Goal: Check status: Check status

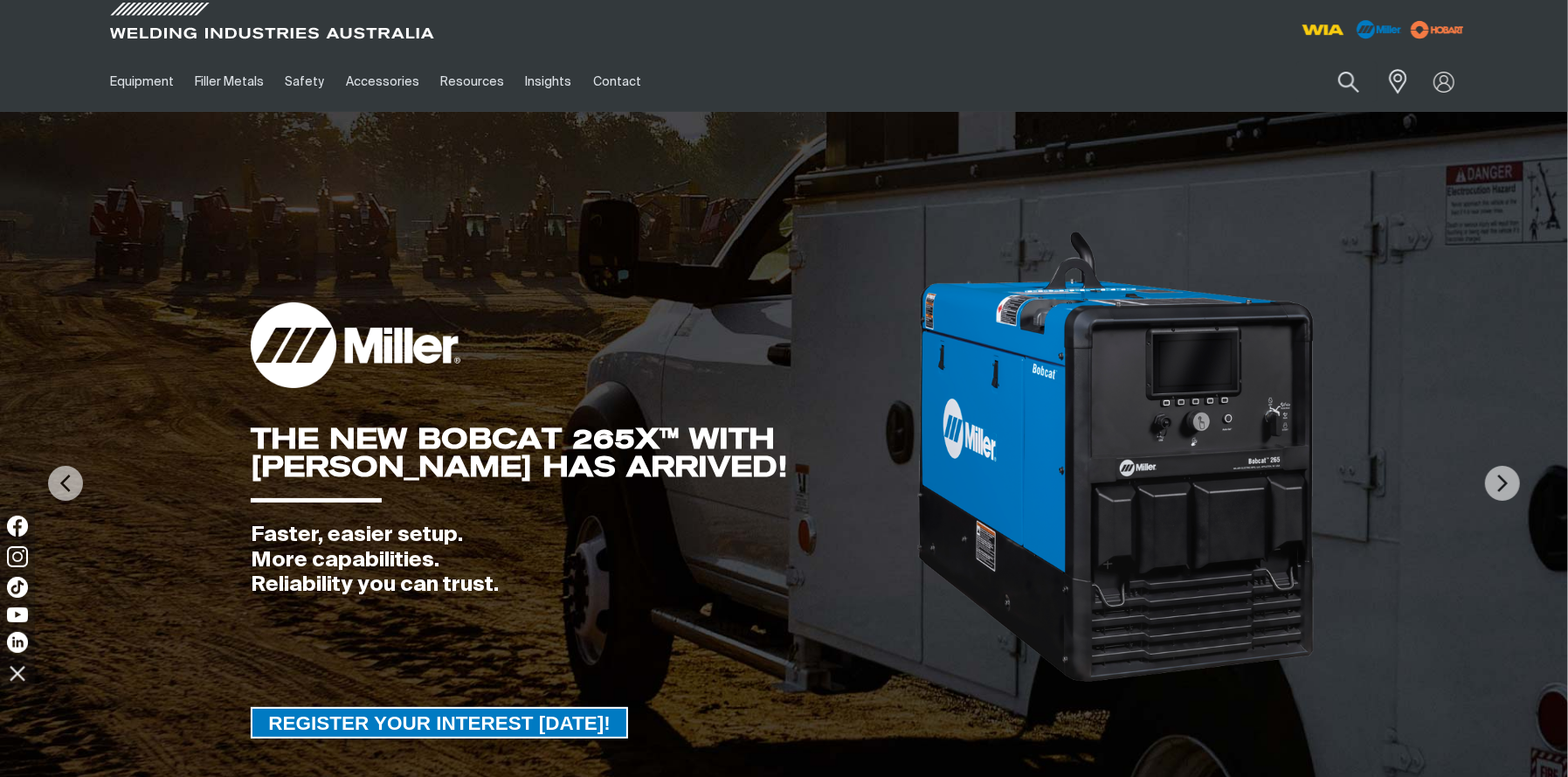
click at [1359, 106] on div "Search When search results are available use up and down arrows to review and e…" at bounding box center [1298, 82] width 342 height 61
click at [1381, 122] on link "Partner Login" at bounding box center [1372, 115] width 192 height 32
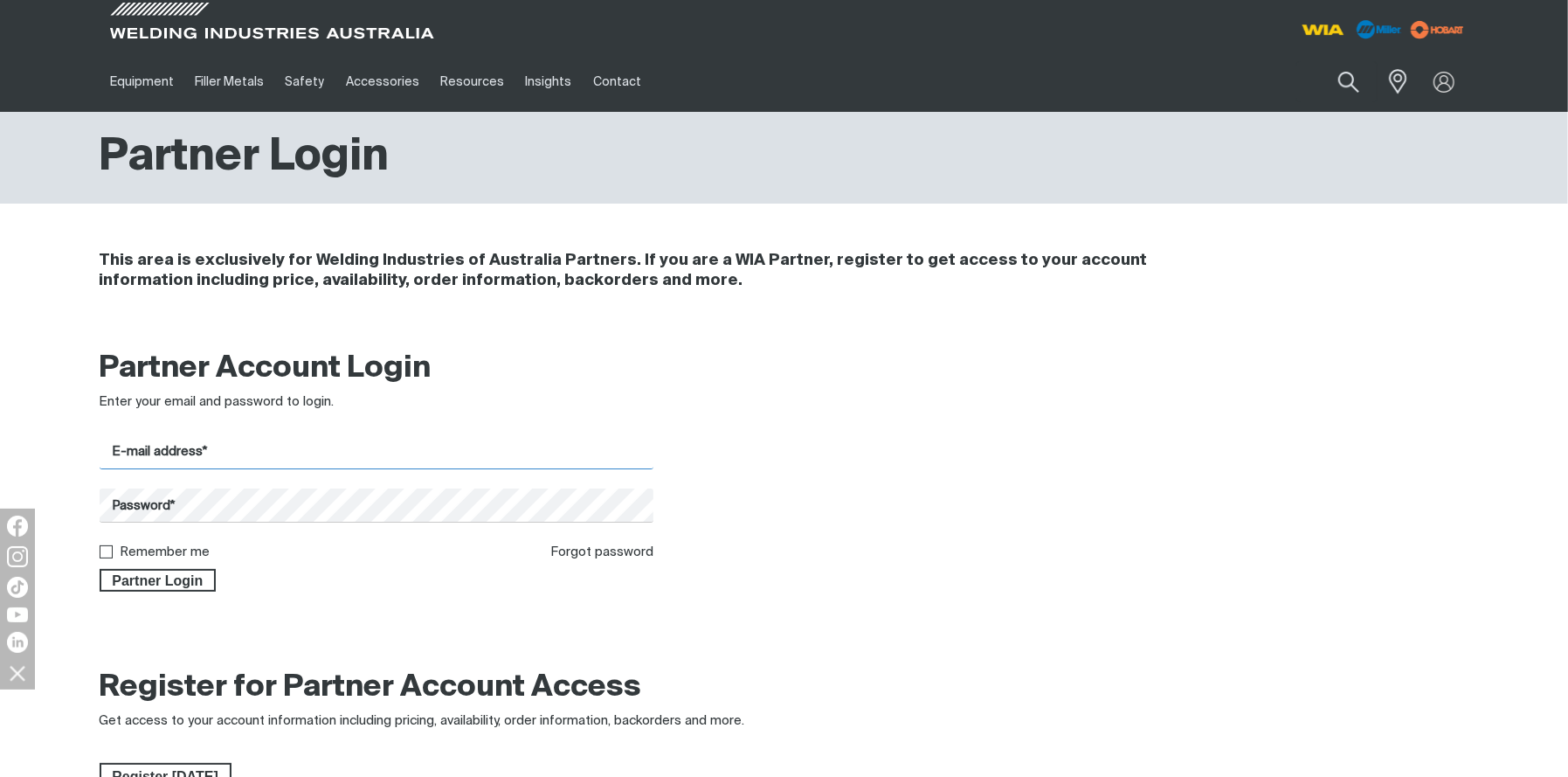
type input "[EMAIL_ADDRESS][DOMAIN_NAME]"
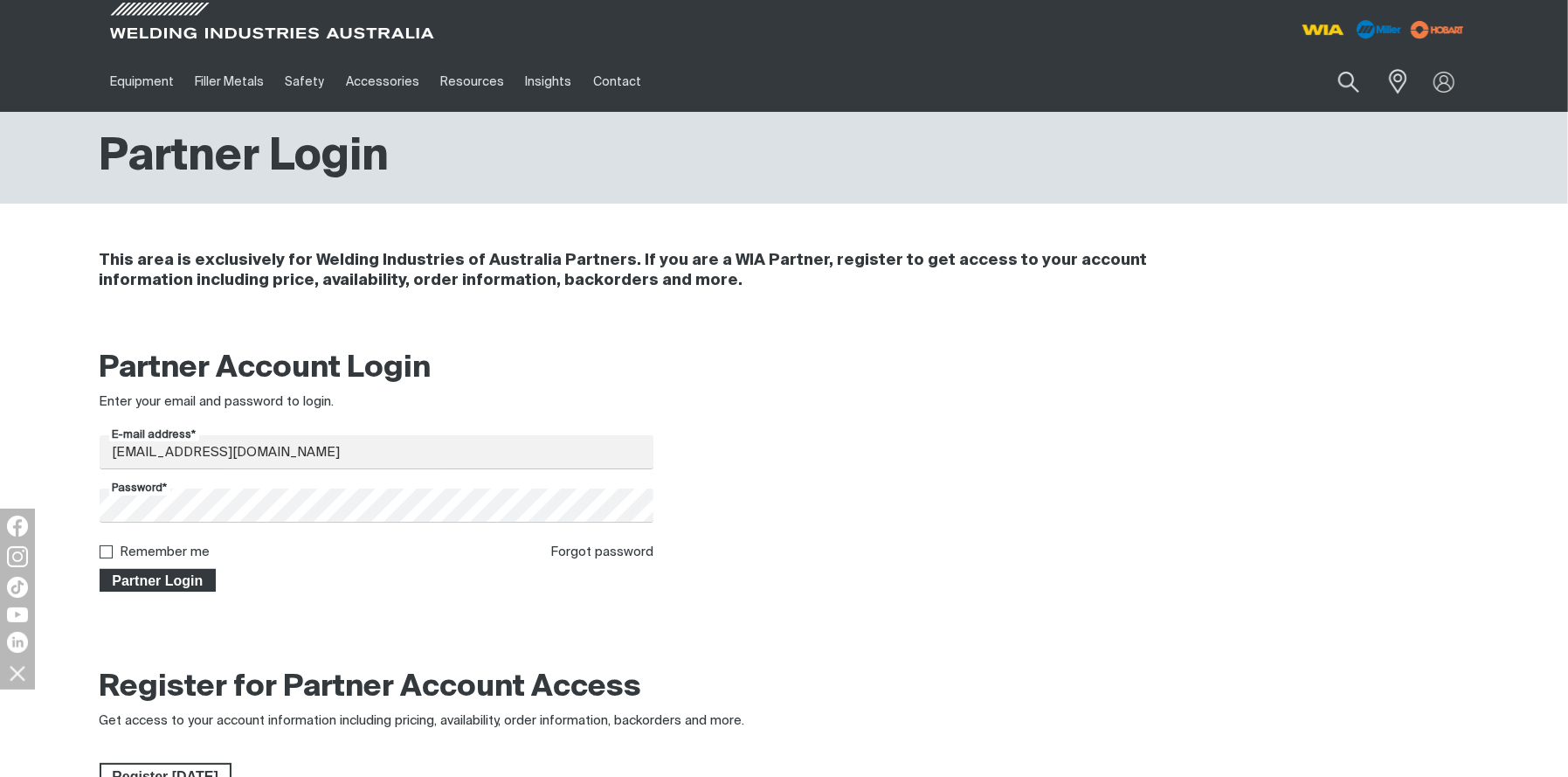
click at [138, 573] on span "Partner Login" at bounding box center [158, 579] width 114 height 23
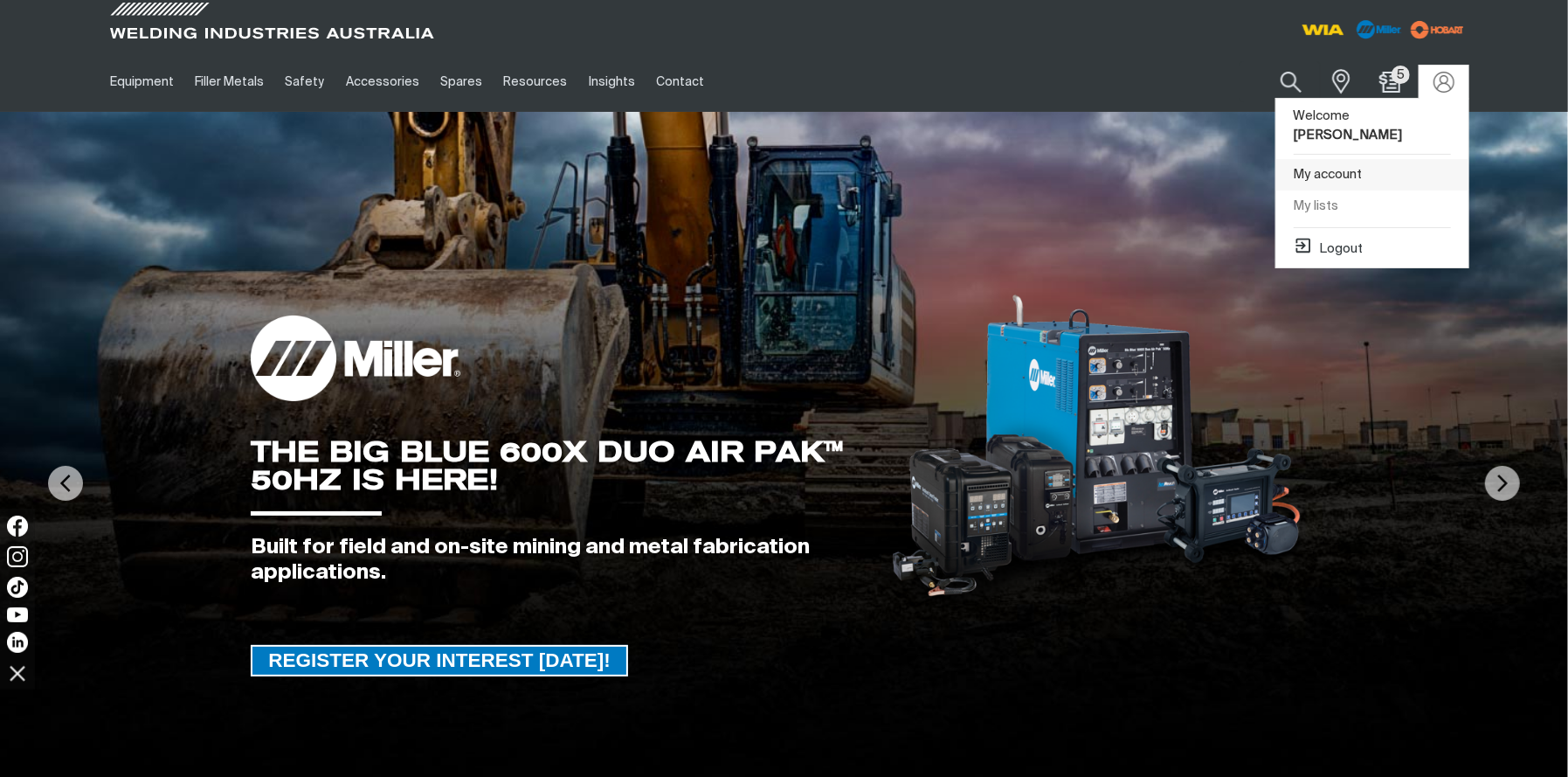
click at [1357, 159] on link "My account" at bounding box center [1372, 174] width 192 height 32
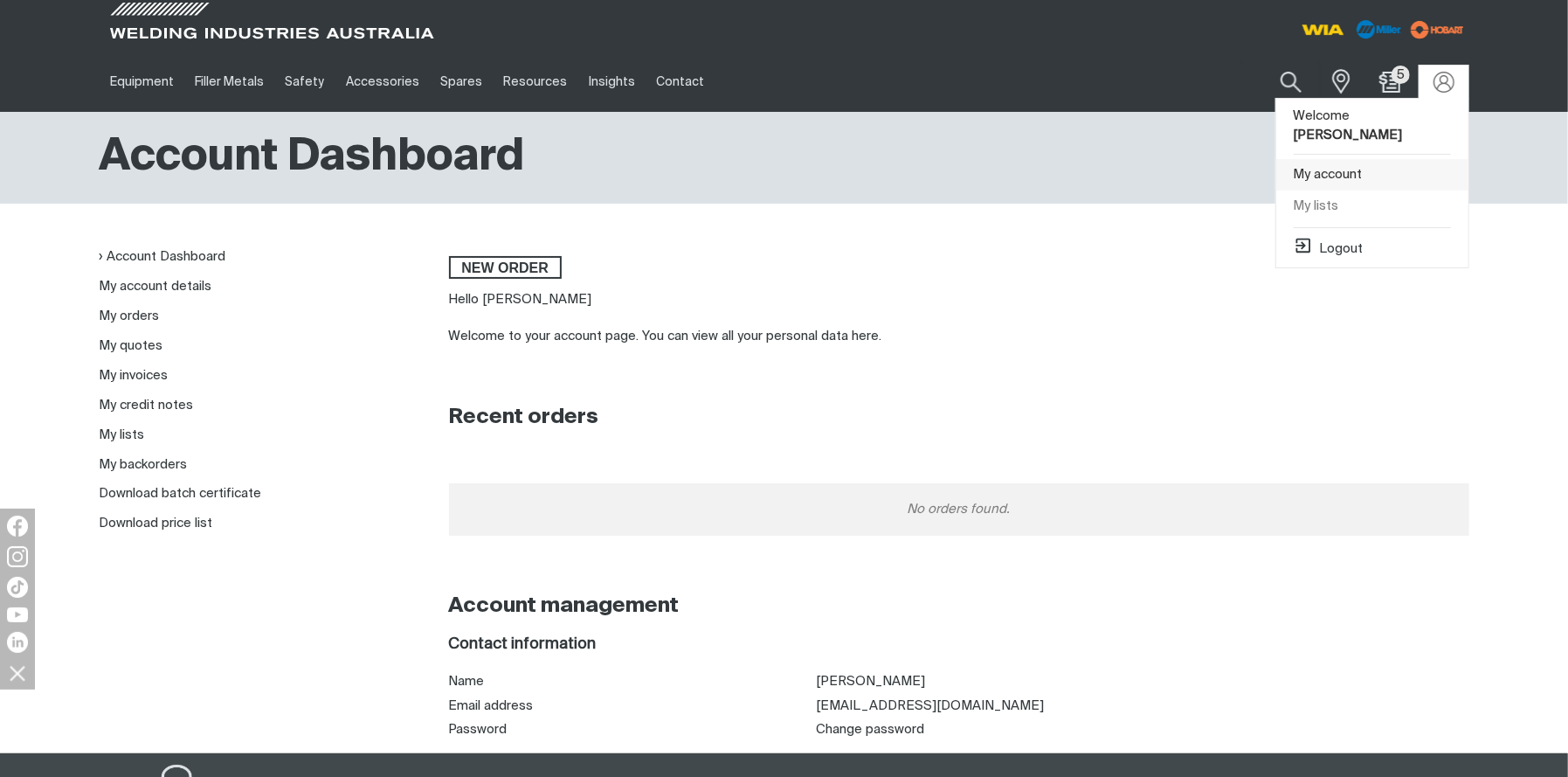
click at [1348, 159] on link "My account" at bounding box center [1372, 174] width 192 height 32
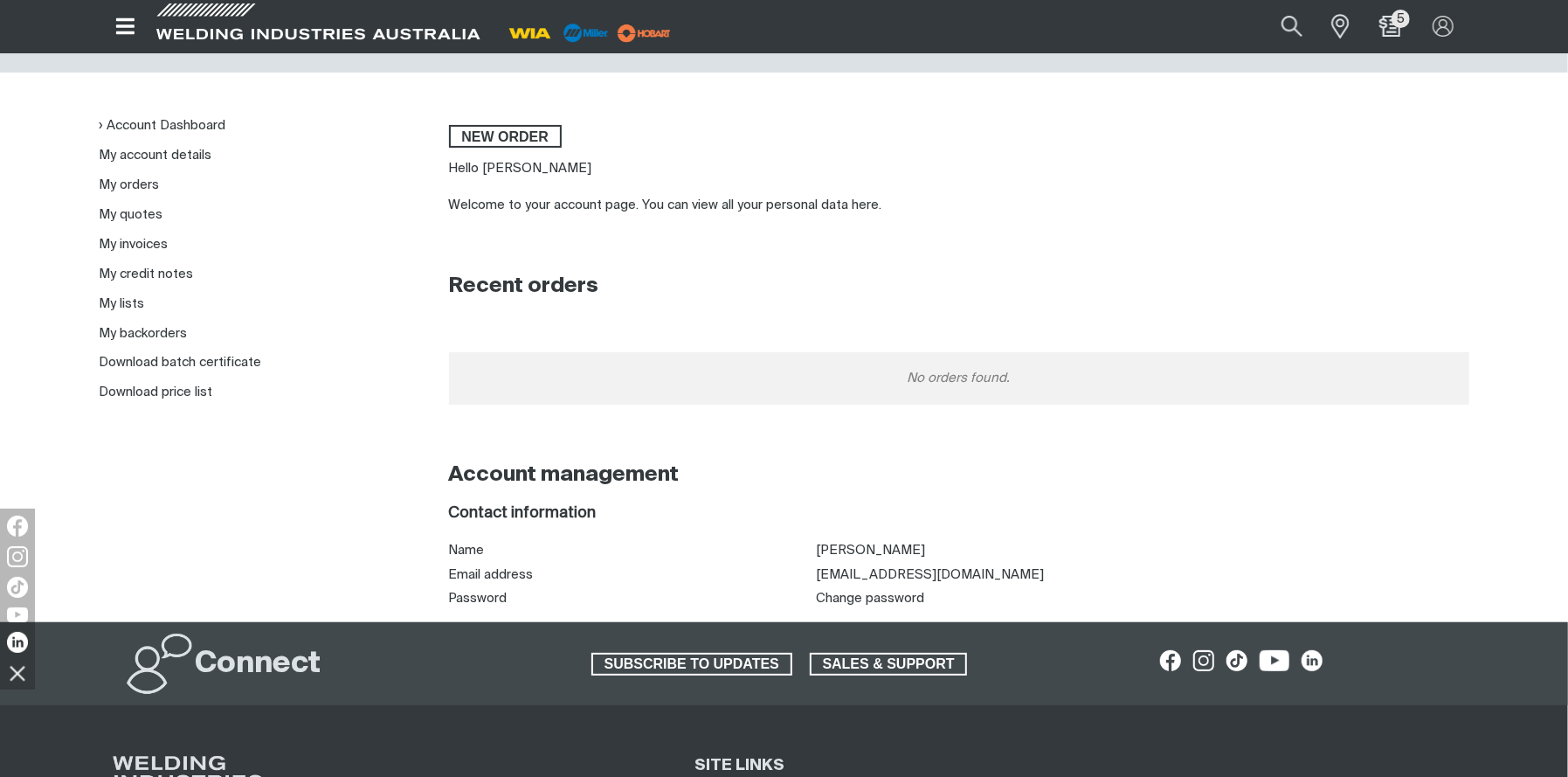
scroll to position [97, 0]
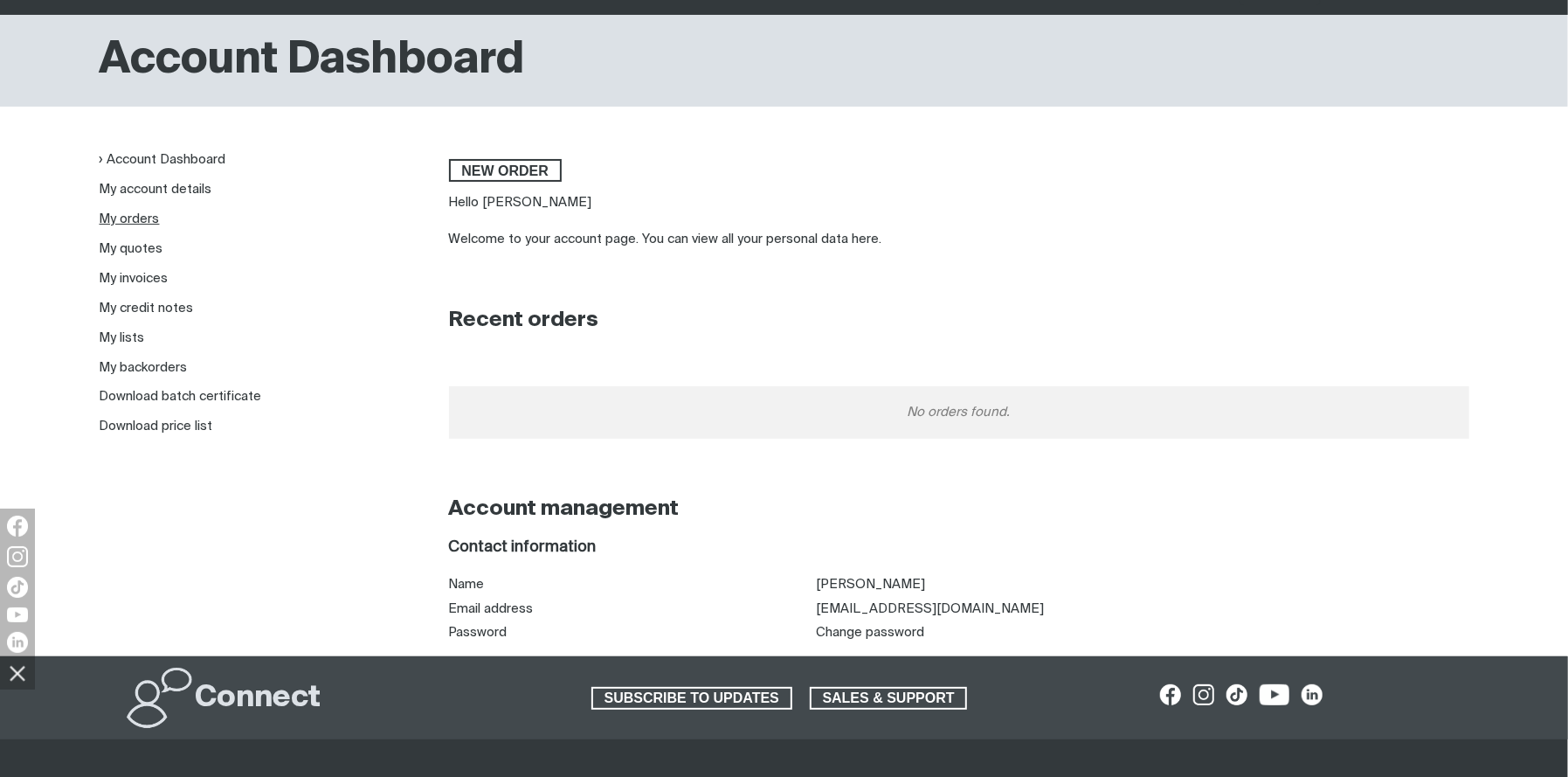
click at [139, 220] on link "My orders" at bounding box center [130, 219] width 61 height 13
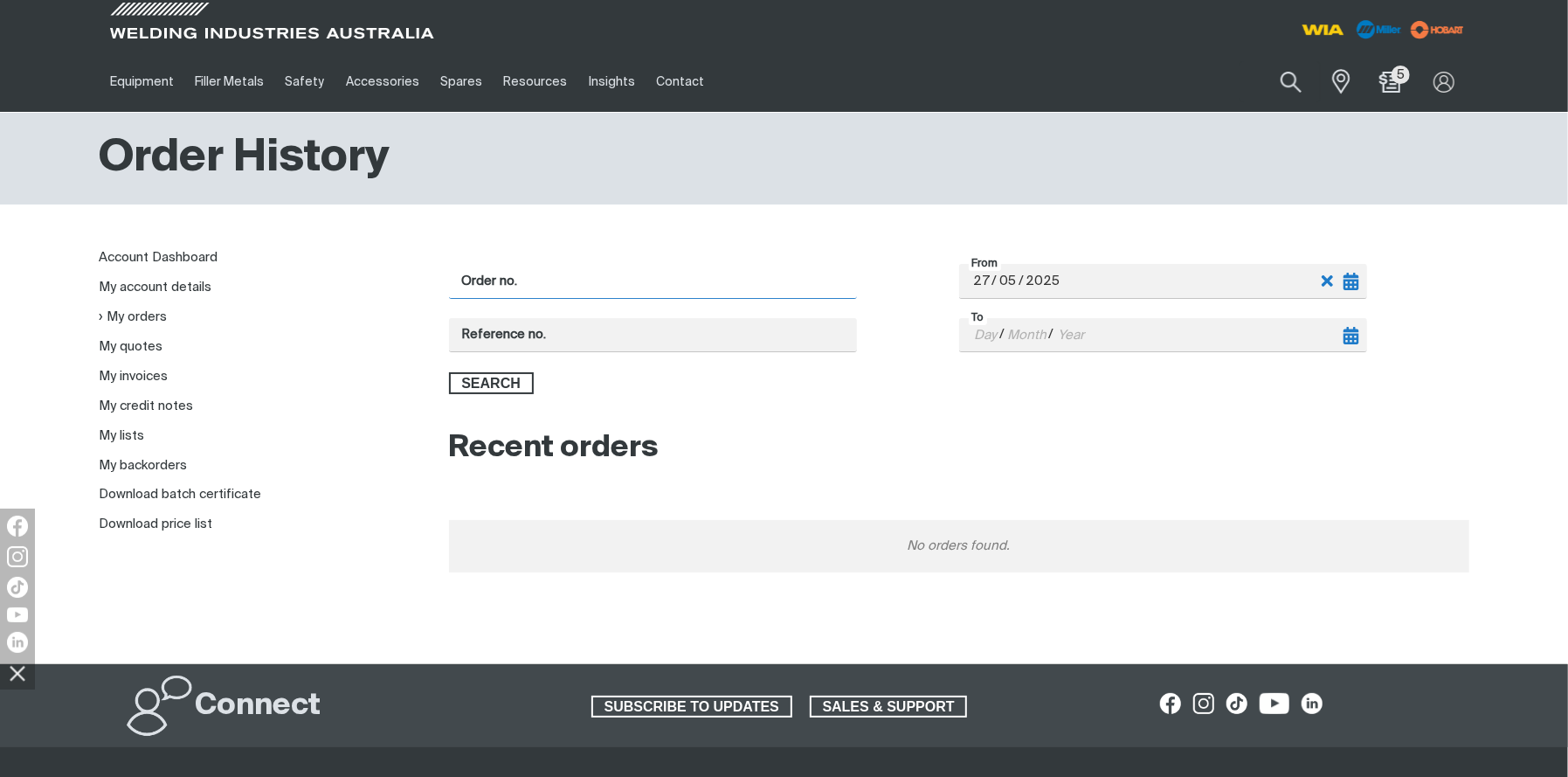
click at [511, 283] on input "Order no." at bounding box center [653, 280] width 408 height 34
paste input "663785"
type input "663785"
click at [449, 372] on button "Search" at bounding box center [491, 383] width 84 height 23
click at [149, 371] on link "My invoices" at bounding box center [134, 375] width 69 height 13
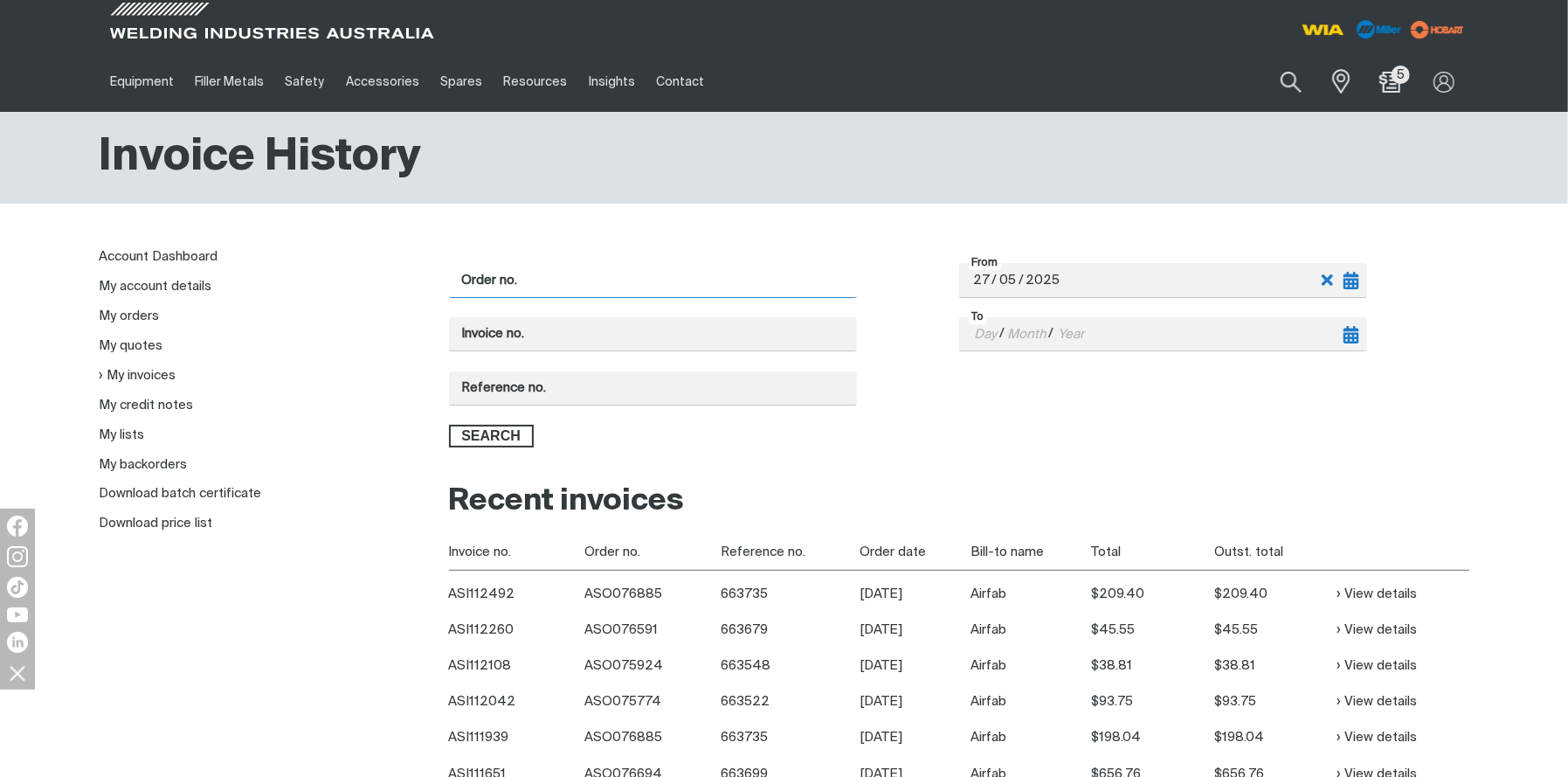
click at [577, 293] on input "Order no." at bounding box center [653, 279] width 408 height 34
paste input "663785"
type input "663785"
click at [449, 424] on button "Search" at bounding box center [491, 435] width 84 height 23
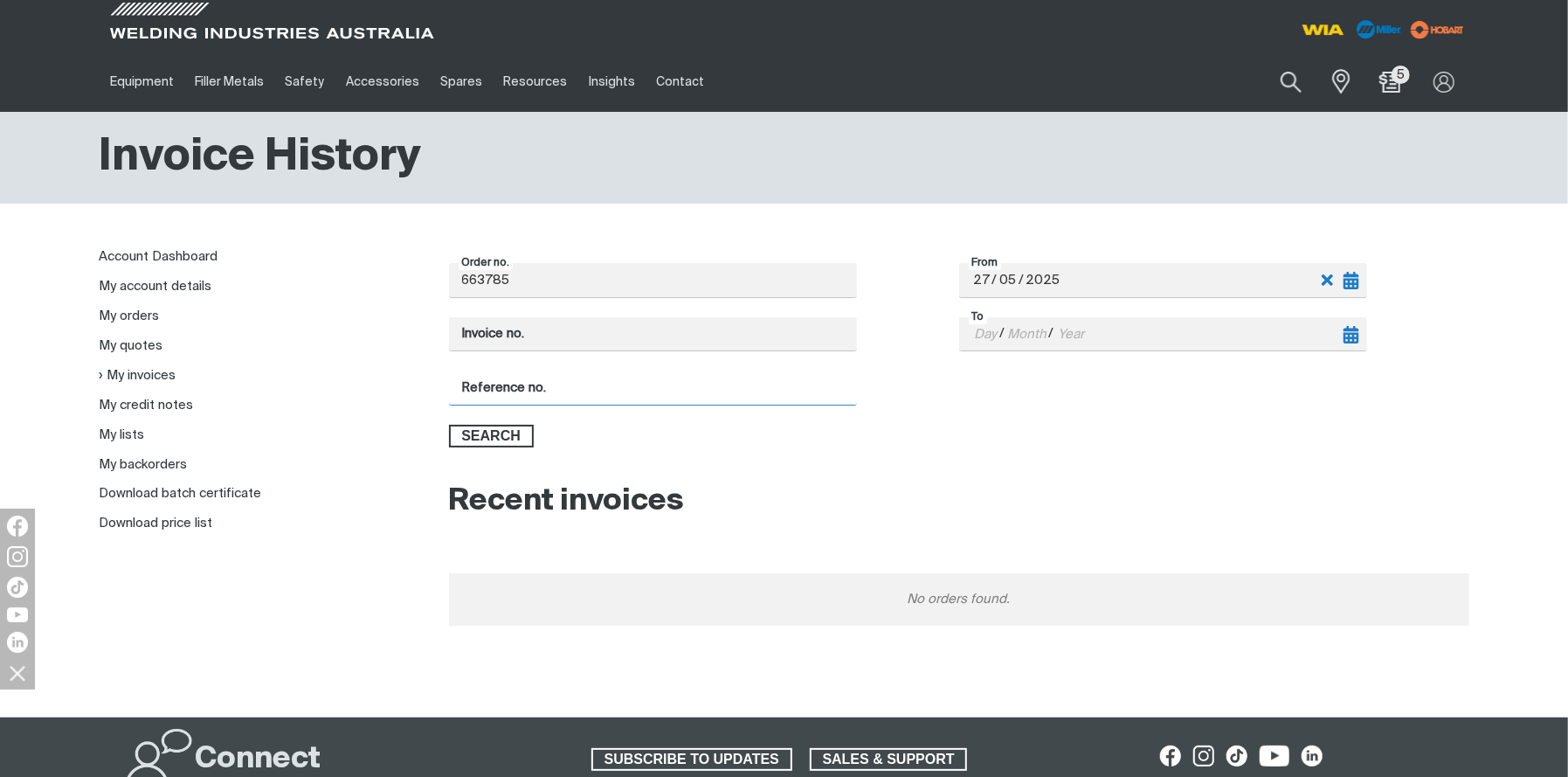
click at [612, 392] on input "Reference no." at bounding box center [653, 388] width 408 height 34
paste input "663785"
type input "663785"
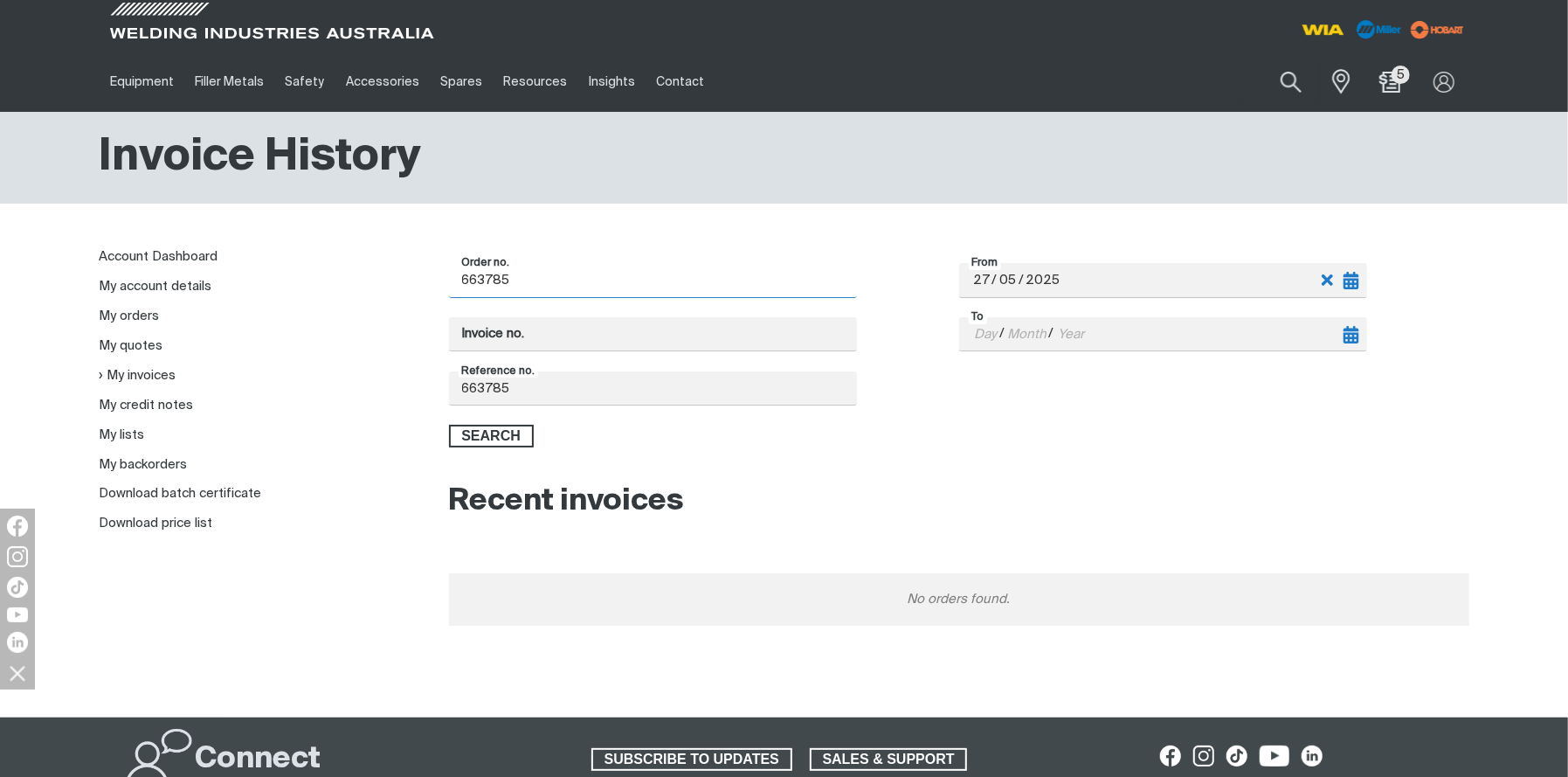
drag, startPoint x: 538, startPoint y: 282, endPoint x: 327, endPoint y: 274, distance: 211.2
click at [328, 274] on div "Account Dashboard My account details My orders My quotes My invoices My credit …" at bounding box center [784, 482] width 1397 height 470
click at [495, 436] on span "Search" at bounding box center [491, 435] width 81 height 23
click at [124, 316] on link "My orders" at bounding box center [130, 316] width 61 height 13
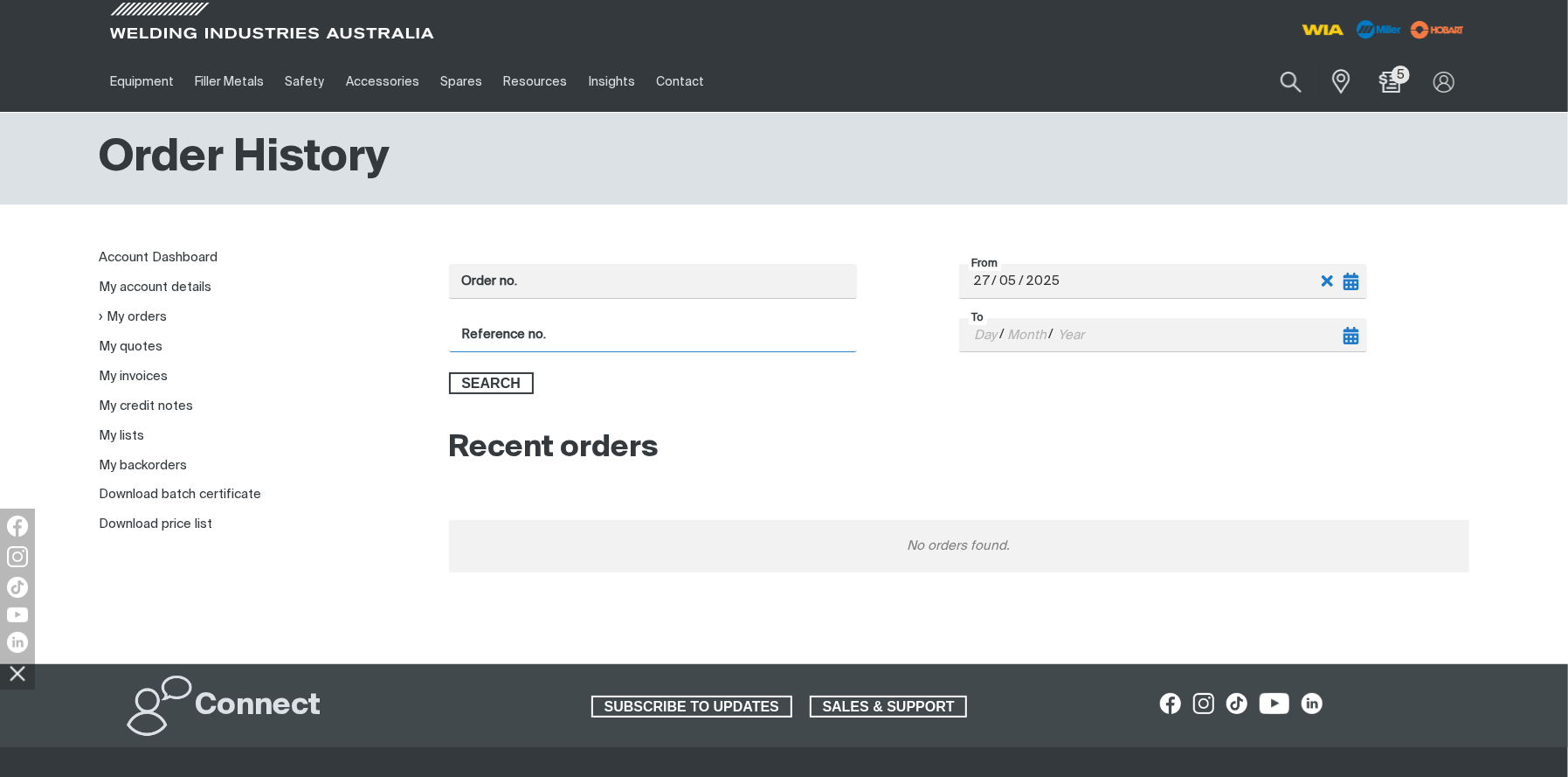
click at [581, 337] on input "Reference no." at bounding box center [653, 335] width 408 height 34
paste input "663785"
type input "663785"
click at [449, 372] on button "Search" at bounding box center [491, 383] width 84 height 23
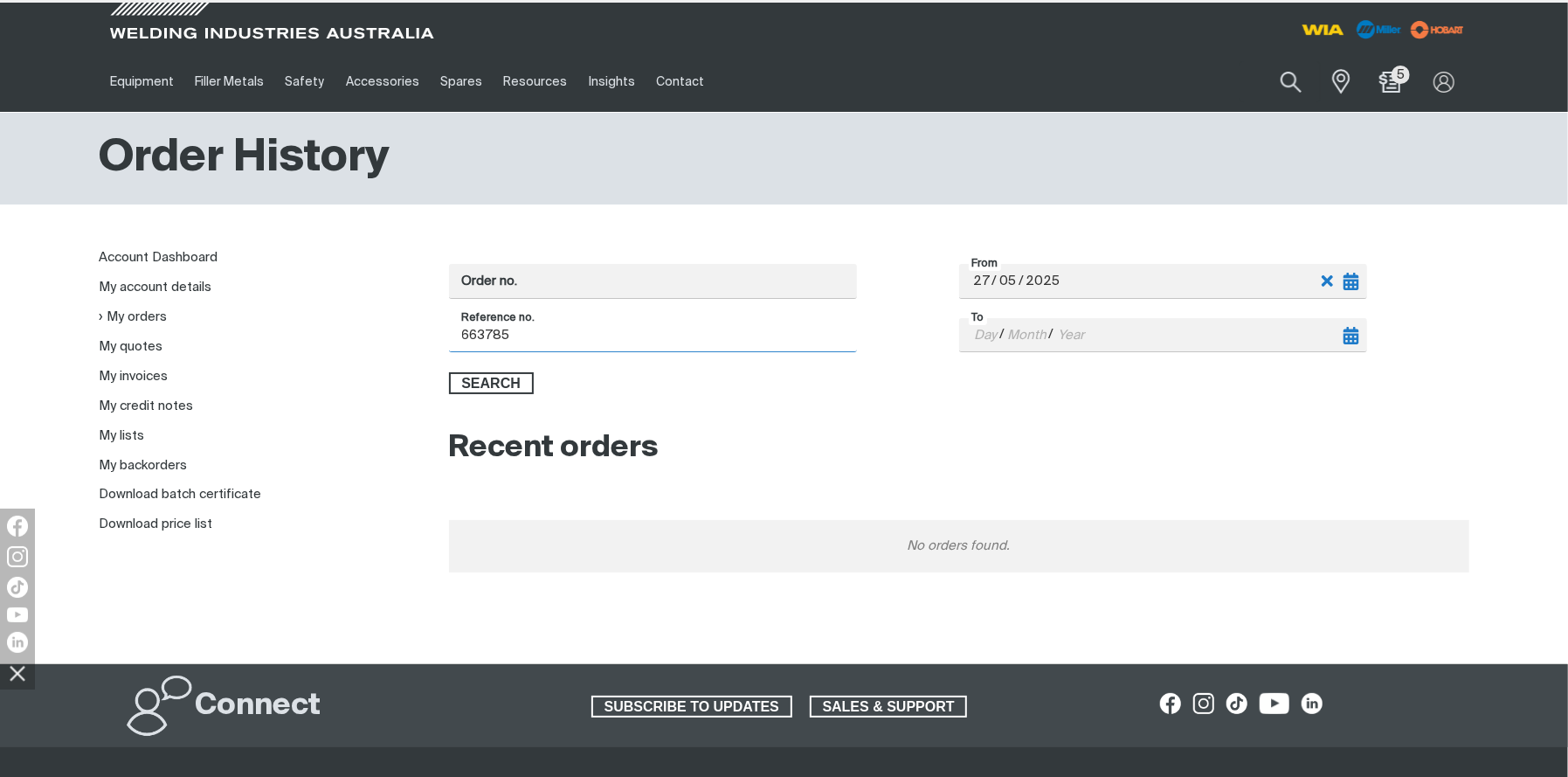
click at [449, 372] on button "Search" at bounding box center [491, 383] width 84 height 23
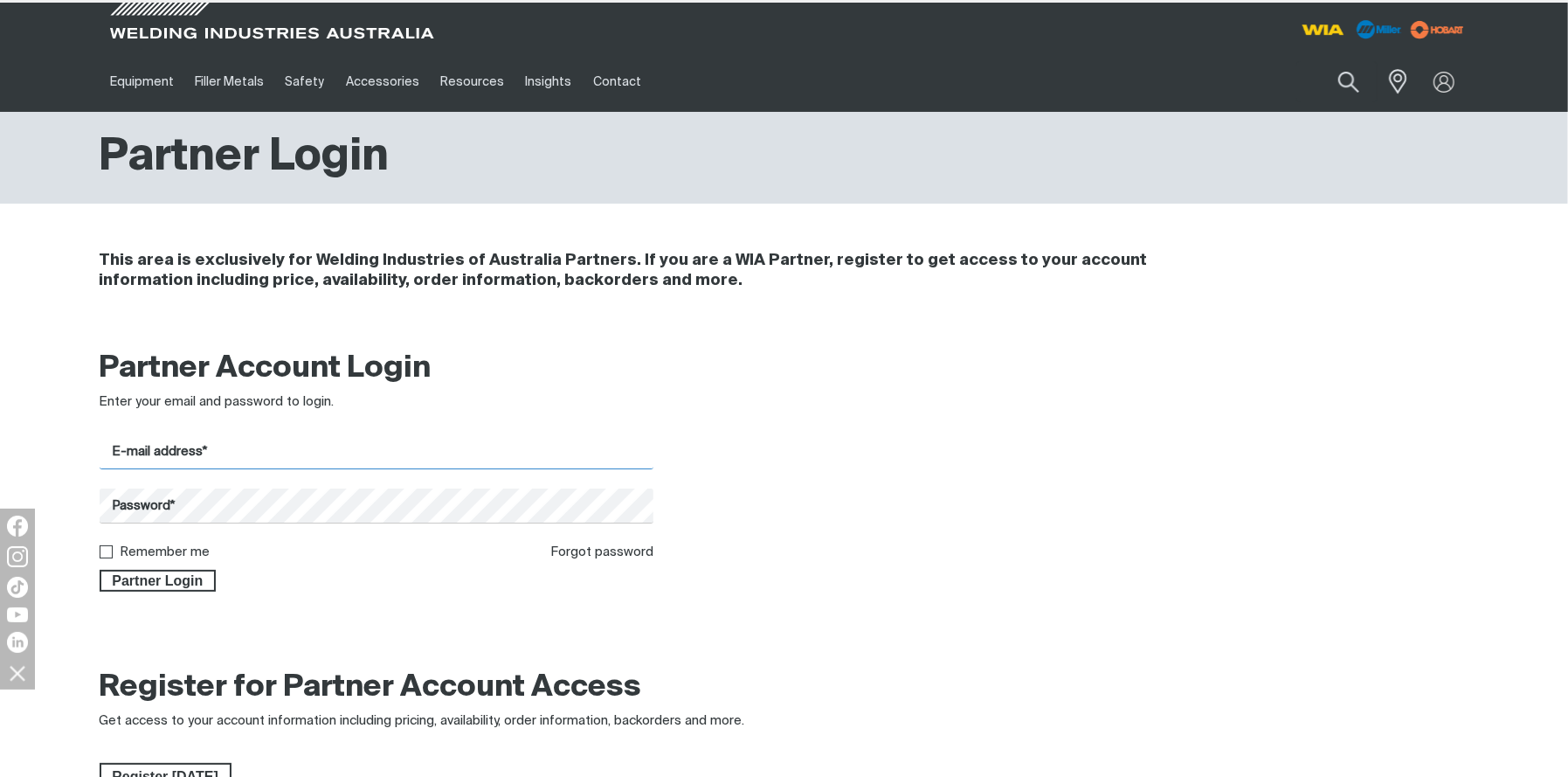
type input "[EMAIL_ADDRESS][DOMAIN_NAME]"
